Goal: Ask a question: Seek information or help from site administrators or community

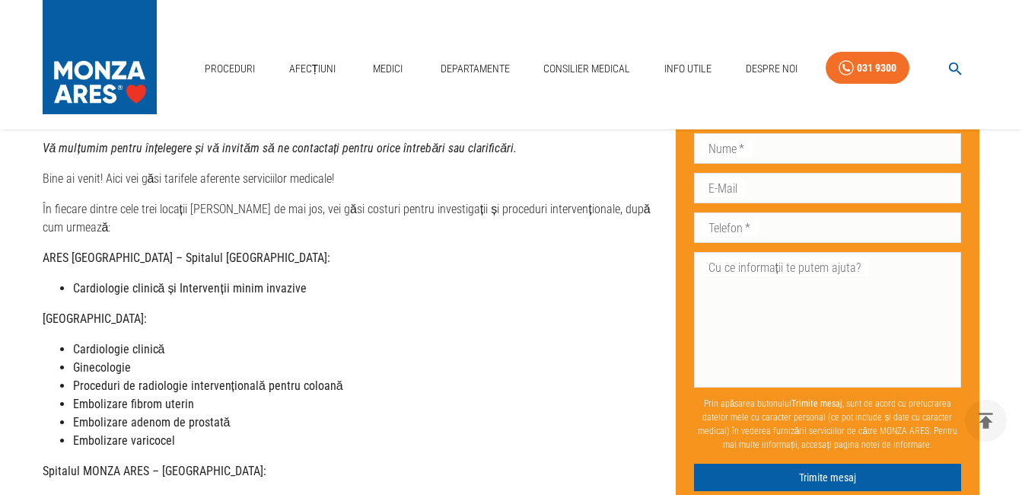
scroll to position [183, 0]
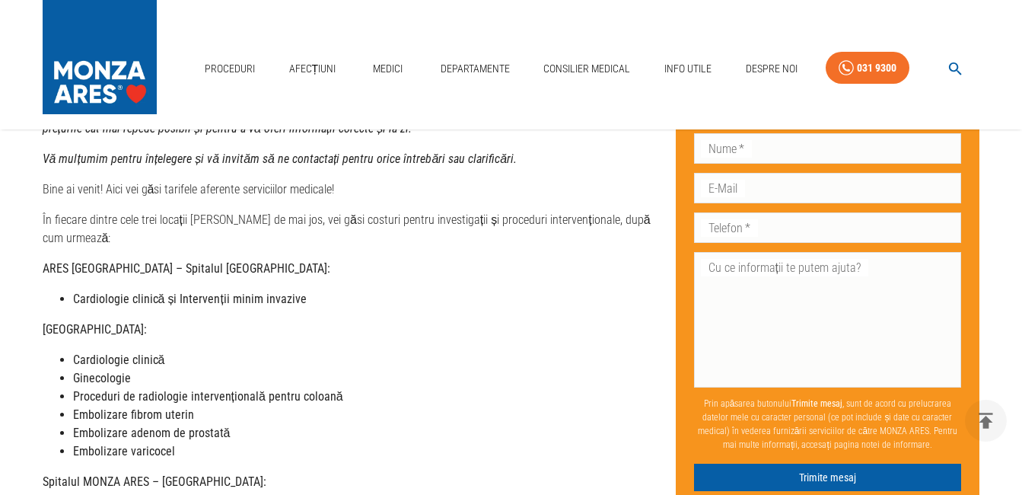
click at [147, 322] on strong "[GEOGRAPHIC_DATA]:" at bounding box center [95, 329] width 104 height 14
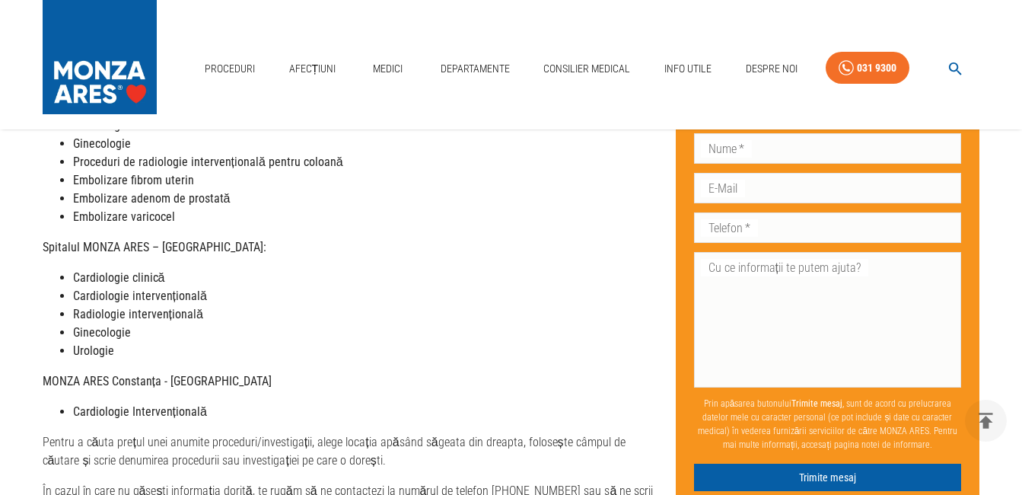
scroll to position [426, 0]
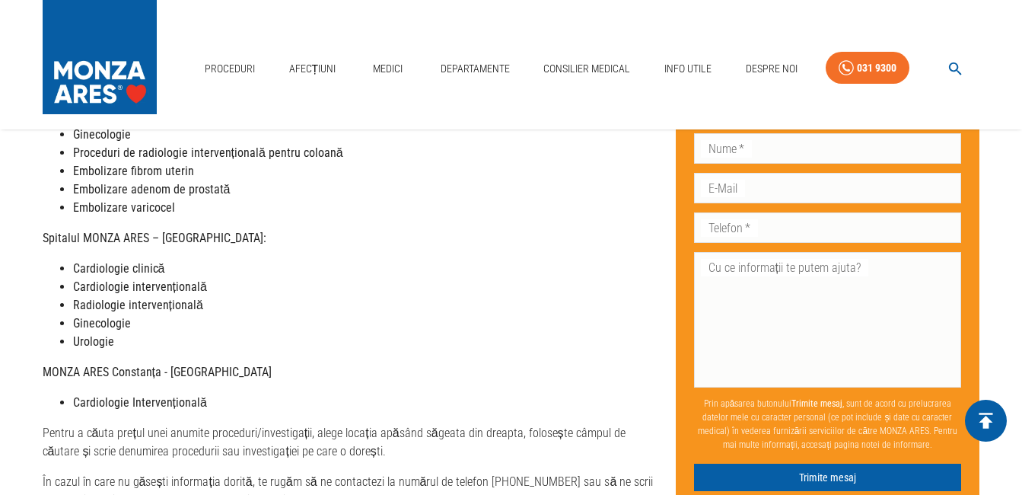
click at [986, 418] on icon "delete" at bounding box center [986, 420] width 14 height 16
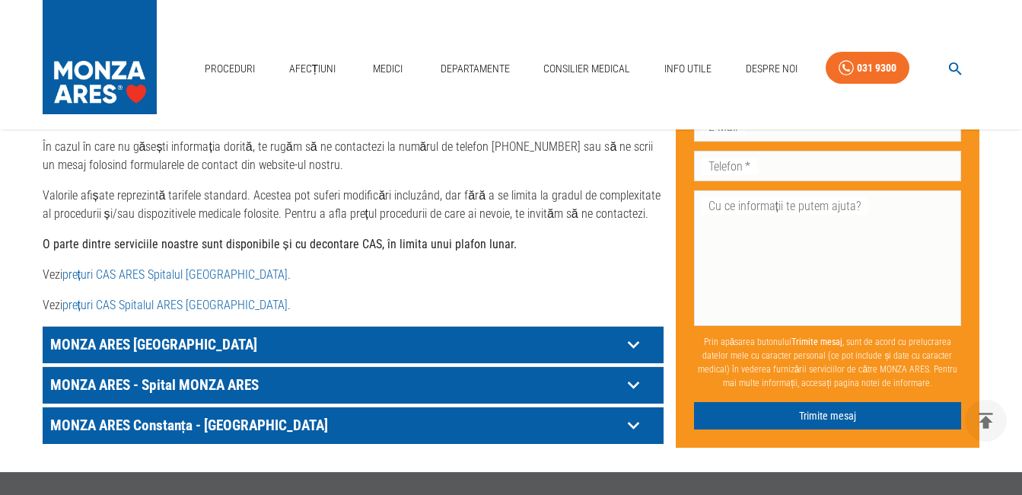
scroll to position [791, 0]
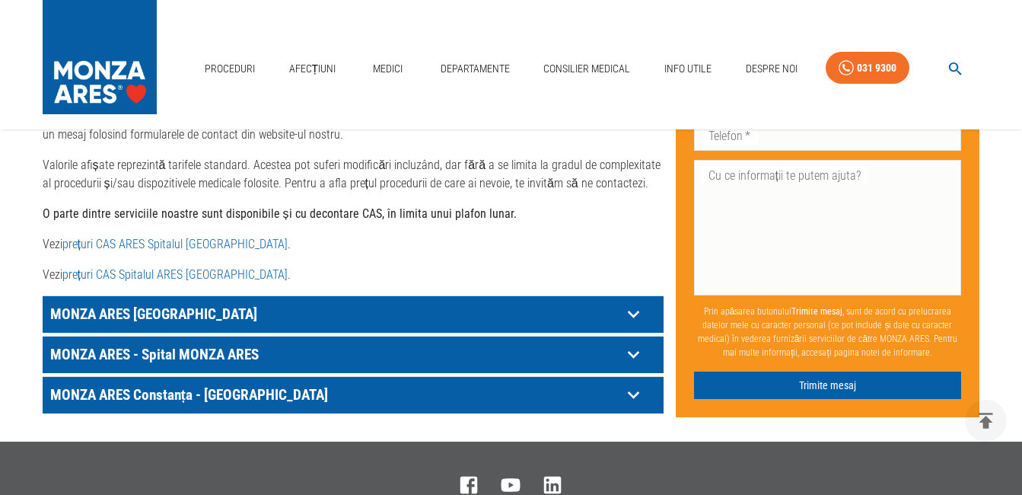
click at [635, 310] on icon at bounding box center [632, 314] width 11 height 8
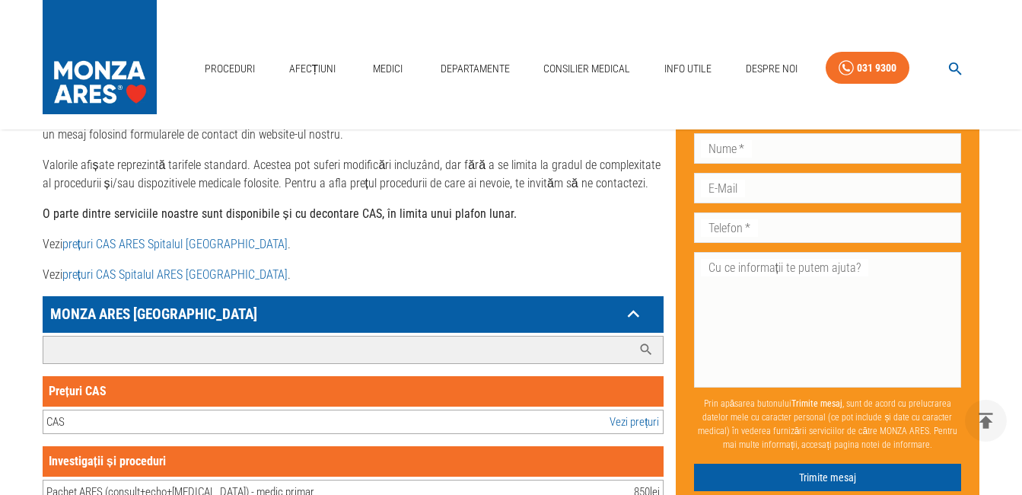
click at [150, 336] on input "Caută investigație/procedură..." at bounding box center [337, 349] width 589 height 27
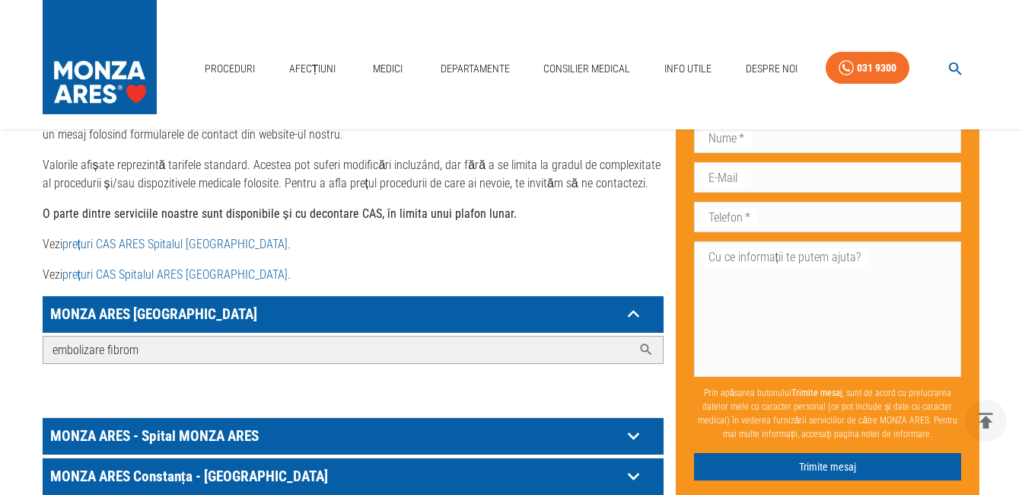
type input "embolizare fibrom"
click at [643, 342] on icon at bounding box center [645, 349] width 15 height 15
click at [640, 306] on icon at bounding box center [634, 314] width 24 height 24
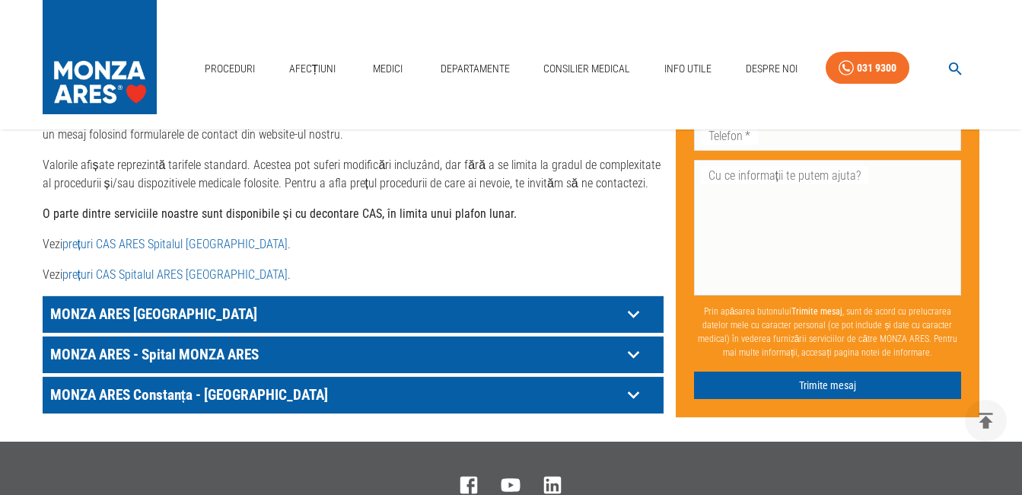
click at [176, 237] on link "prețuri CAS ARES Spitalul [GEOGRAPHIC_DATA]" at bounding box center [174, 244] width 225 height 14
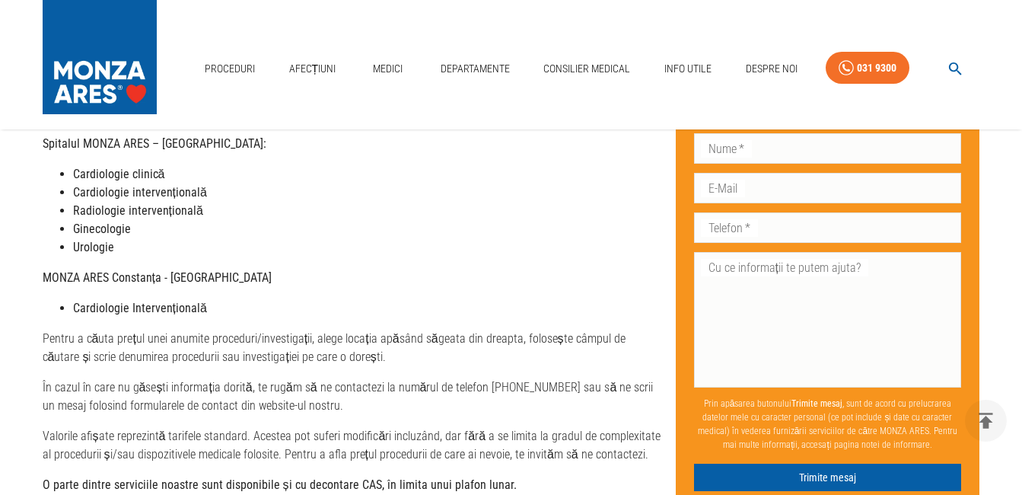
scroll to position [517, 0]
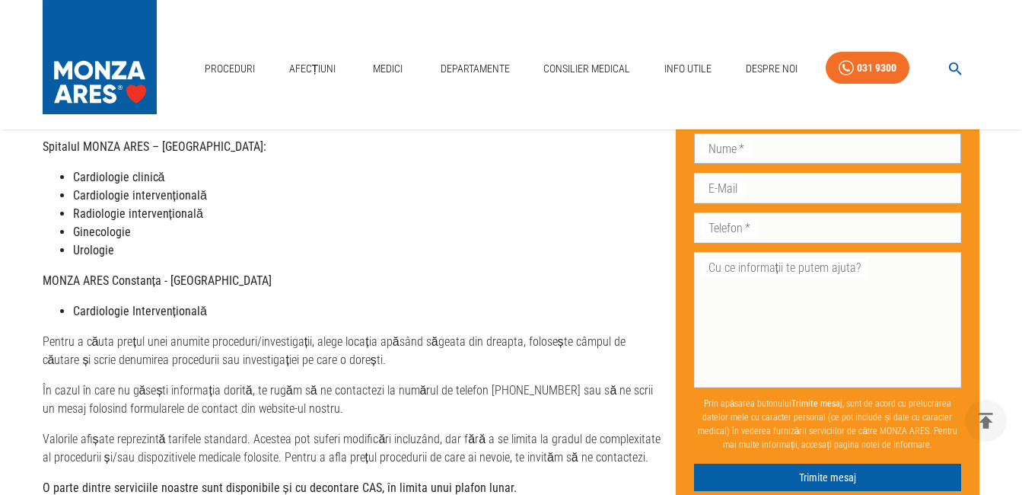
click at [778, 148] on input "Nume   *" at bounding box center [828, 147] width 268 height 30
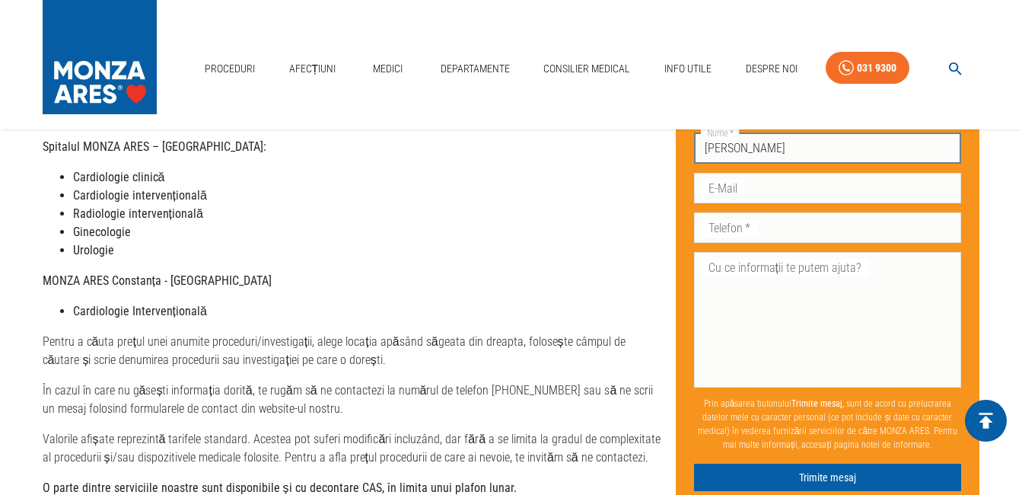
type input "[PERSON_NAME]"
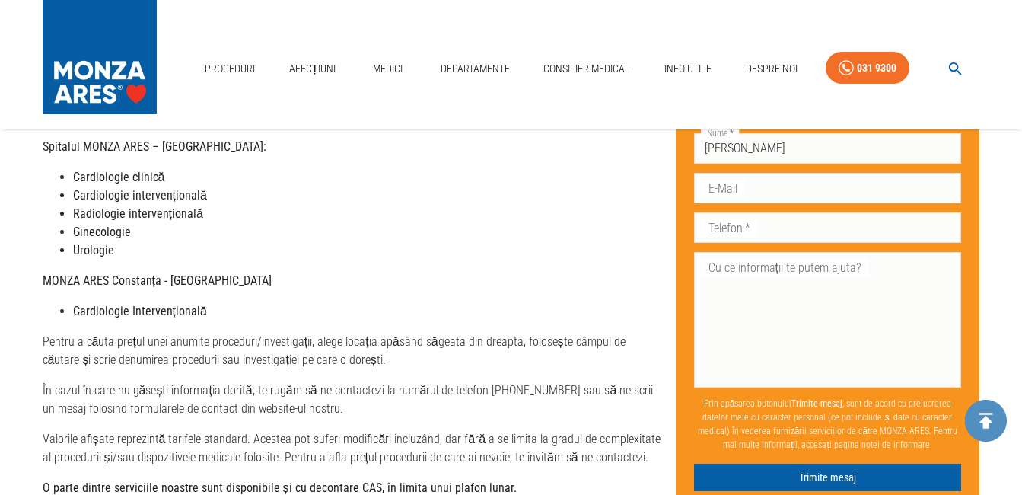
click at [986, 417] on icon "delete" at bounding box center [986, 420] width 14 height 16
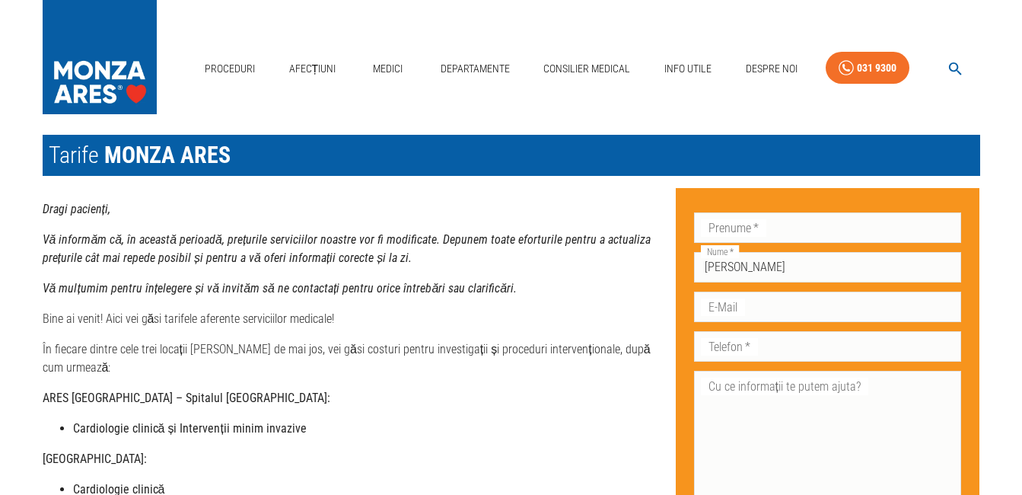
scroll to position [0, 0]
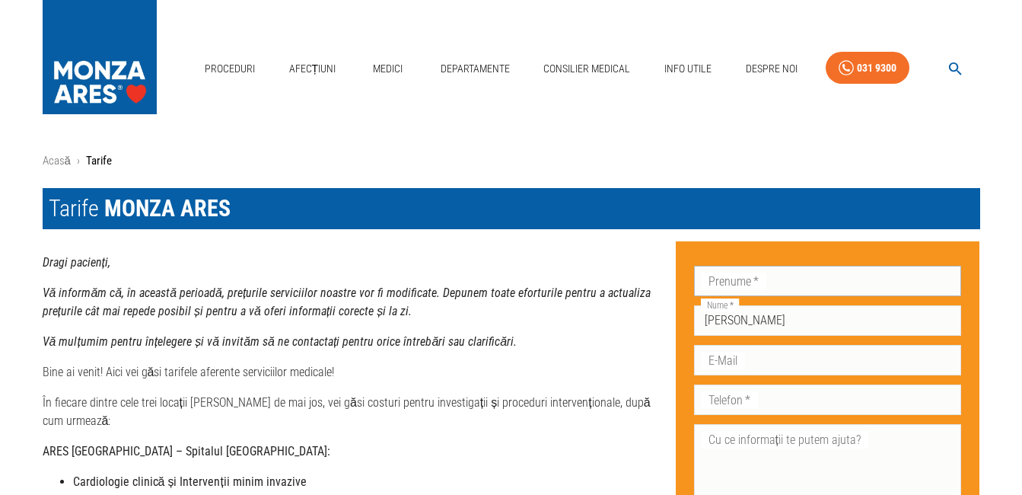
click at [813, 284] on input "Prenume   *" at bounding box center [828, 281] width 268 height 30
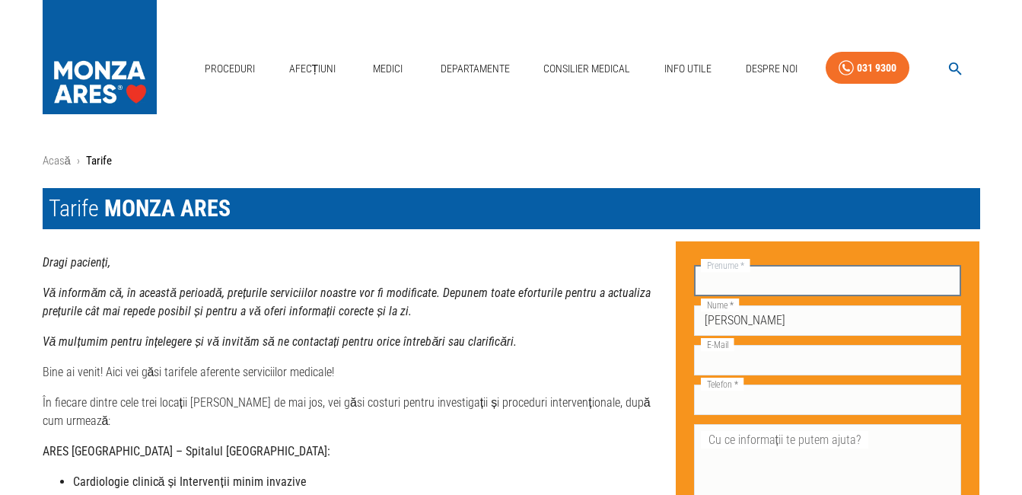
type input "smaranda"
type input "[EMAIL_ADDRESS][PERSON_NAME][DOMAIN_NAME]"
type input "0723336866"
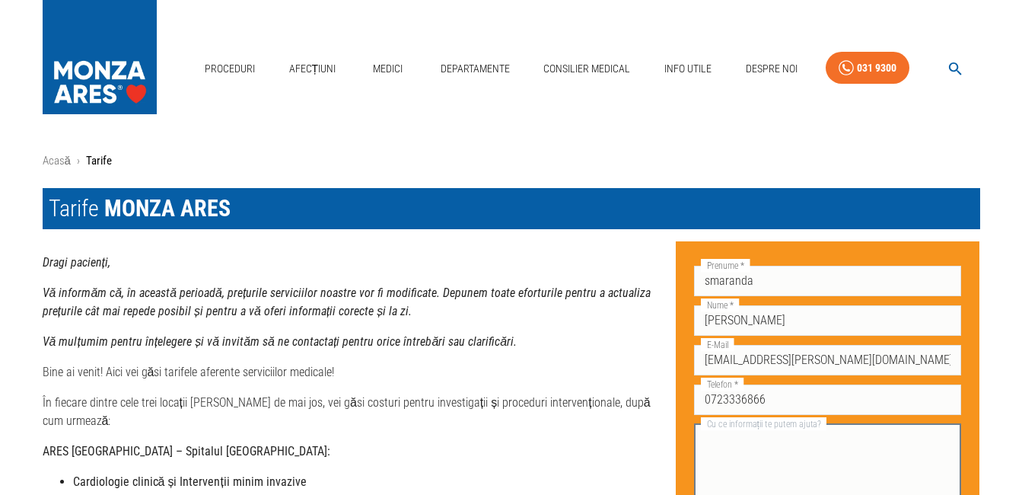
click at [742, 438] on textarea "Cu ce informații te putem ajuta?" at bounding box center [828, 491] width 247 height 123
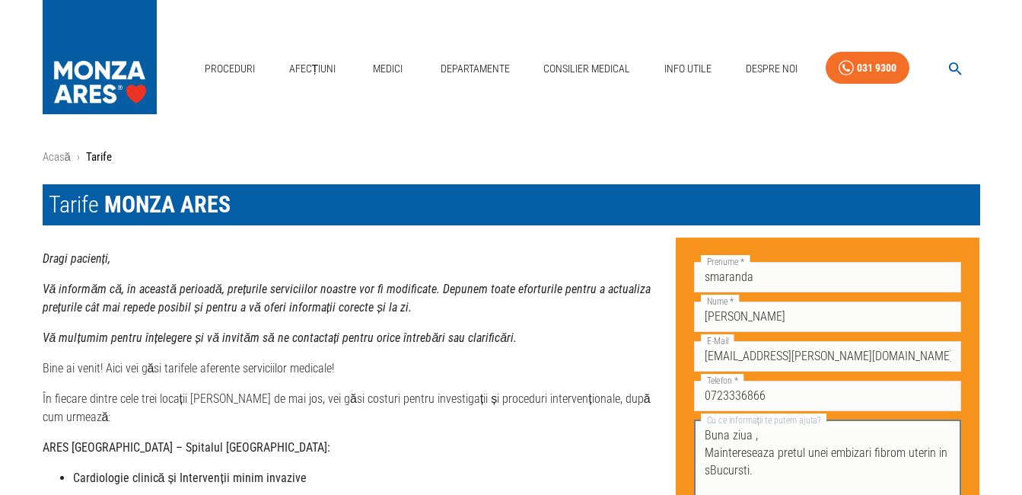
scroll to position [21, 0]
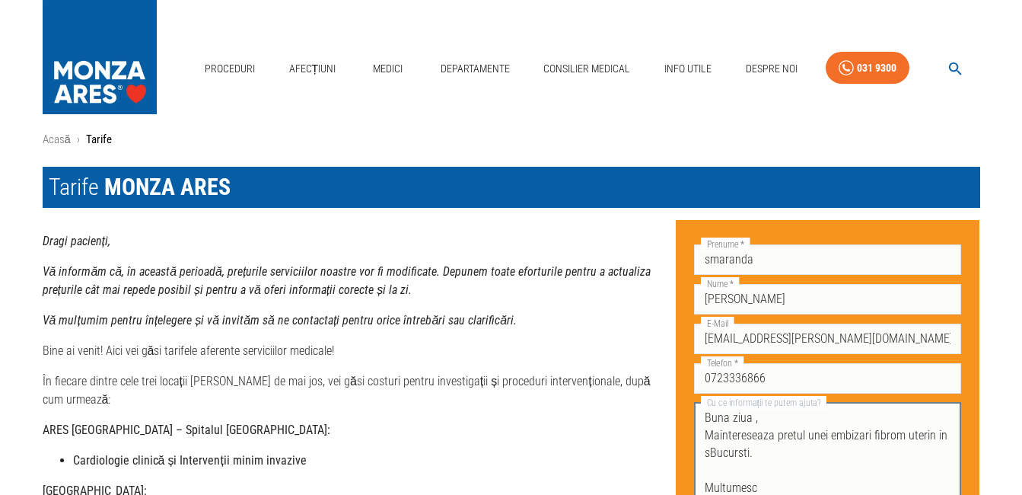
click at [716, 434] on textarea "Buna ziua , Maintereseaza pretul unei embizari fibrom uterin in sBucursti. Mult…" at bounding box center [828, 470] width 247 height 123
click at [720, 434] on textarea "Buna ziua , Maintereseaza pretul unei embizari fibrom uterin in sBucursti. Mult…" at bounding box center [828, 470] width 247 height 123
click at [775, 453] on textarea "Buna ziua , Ma intereseaza pretul unei embizari fibrom uterin in sBucursti. Mul…" at bounding box center [828, 470] width 247 height 123
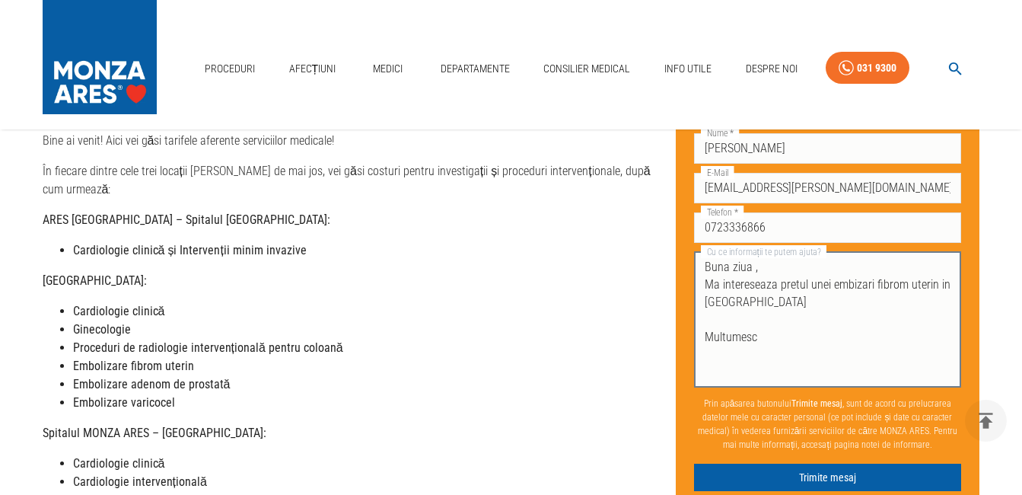
scroll to position [234, 0]
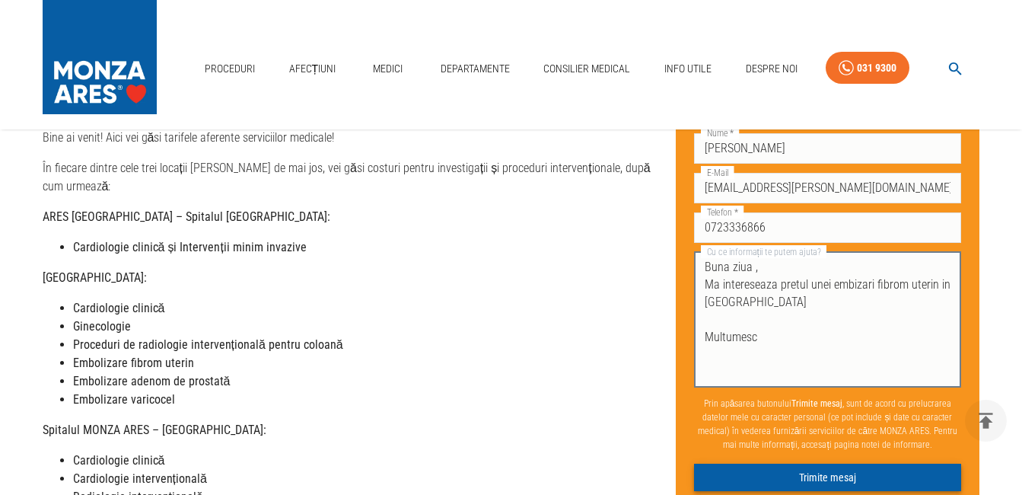
type textarea "Buna ziua , Ma intereseaza pretul unei embizari fibrom uterin in [GEOGRAPHIC_DA…"
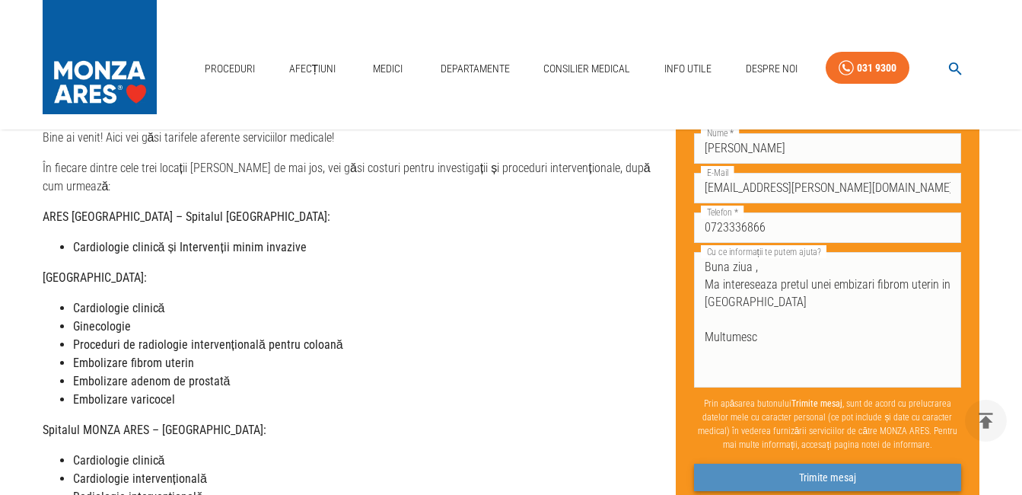
click at [847, 480] on button "Trimite mesaj" at bounding box center [828, 477] width 268 height 28
